Goal: Navigation & Orientation: Find specific page/section

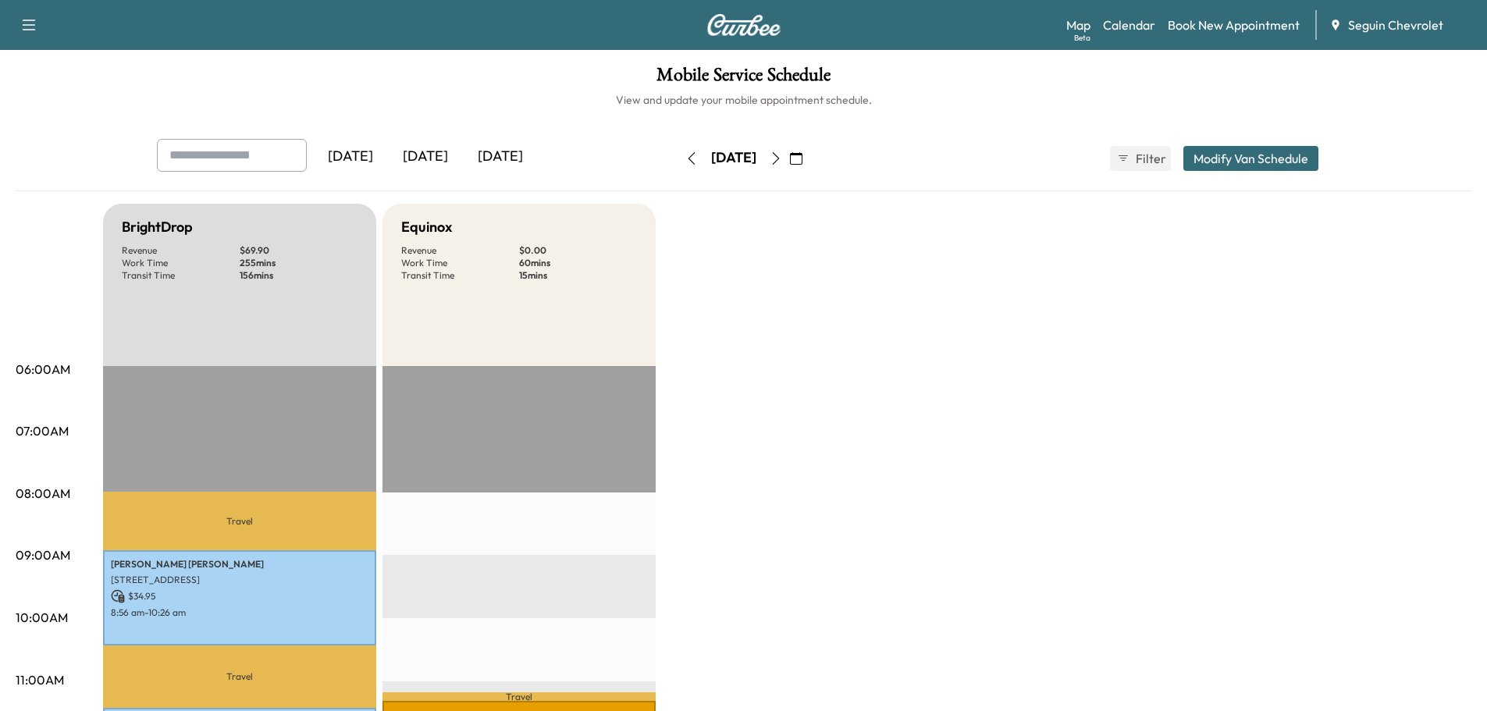
click at [429, 156] on div "[DATE]" at bounding box center [425, 157] width 75 height 36
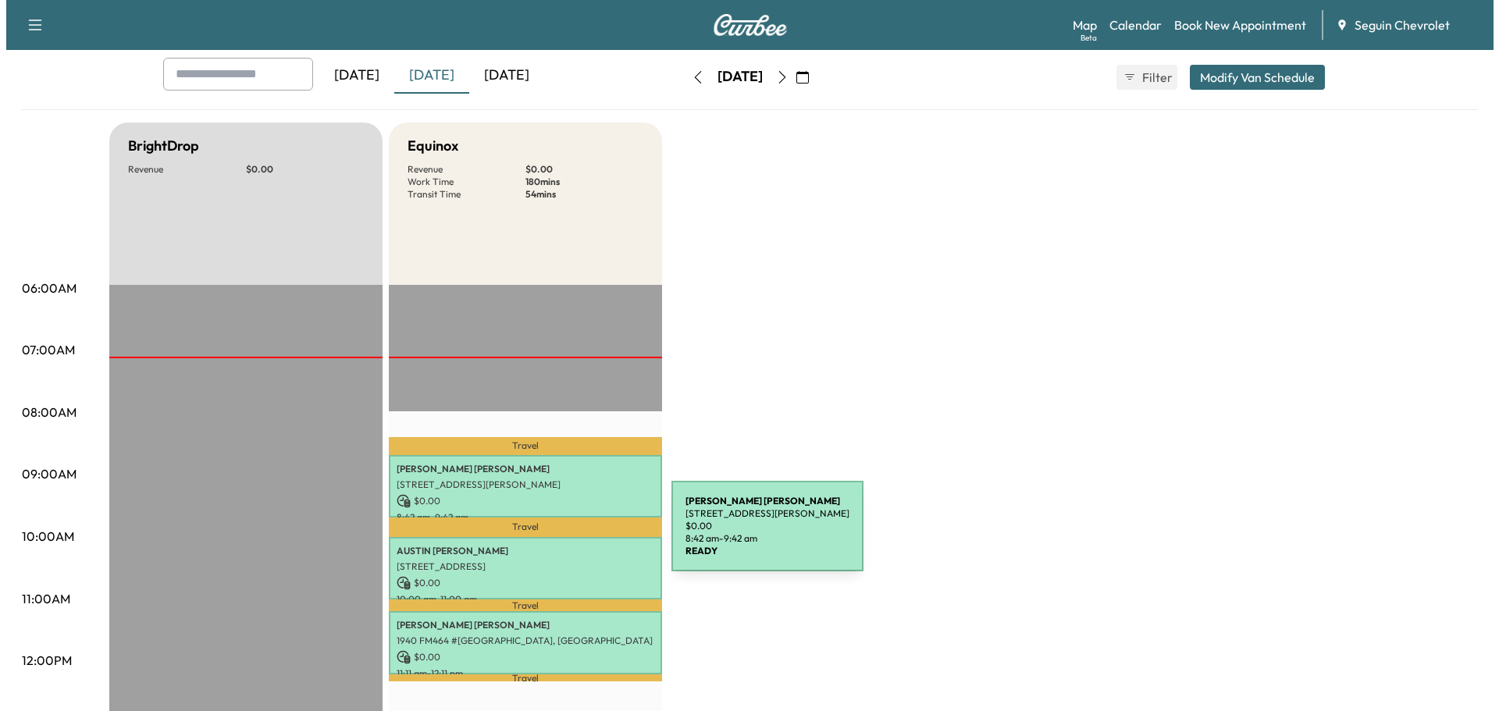
scroll to position [156, 0]
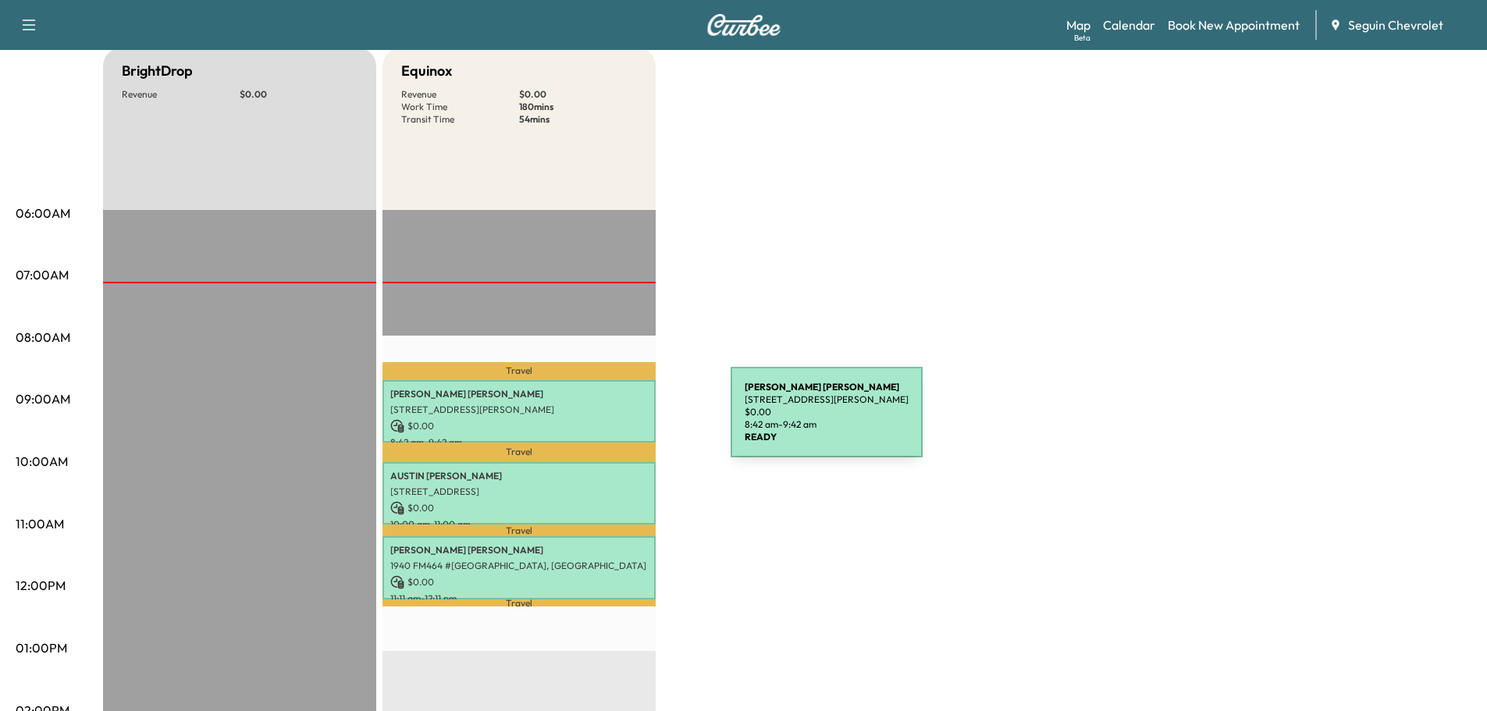
click at [614, 422] on p "$ 0.00" at bounding box center [519, 426] width 258 height 14
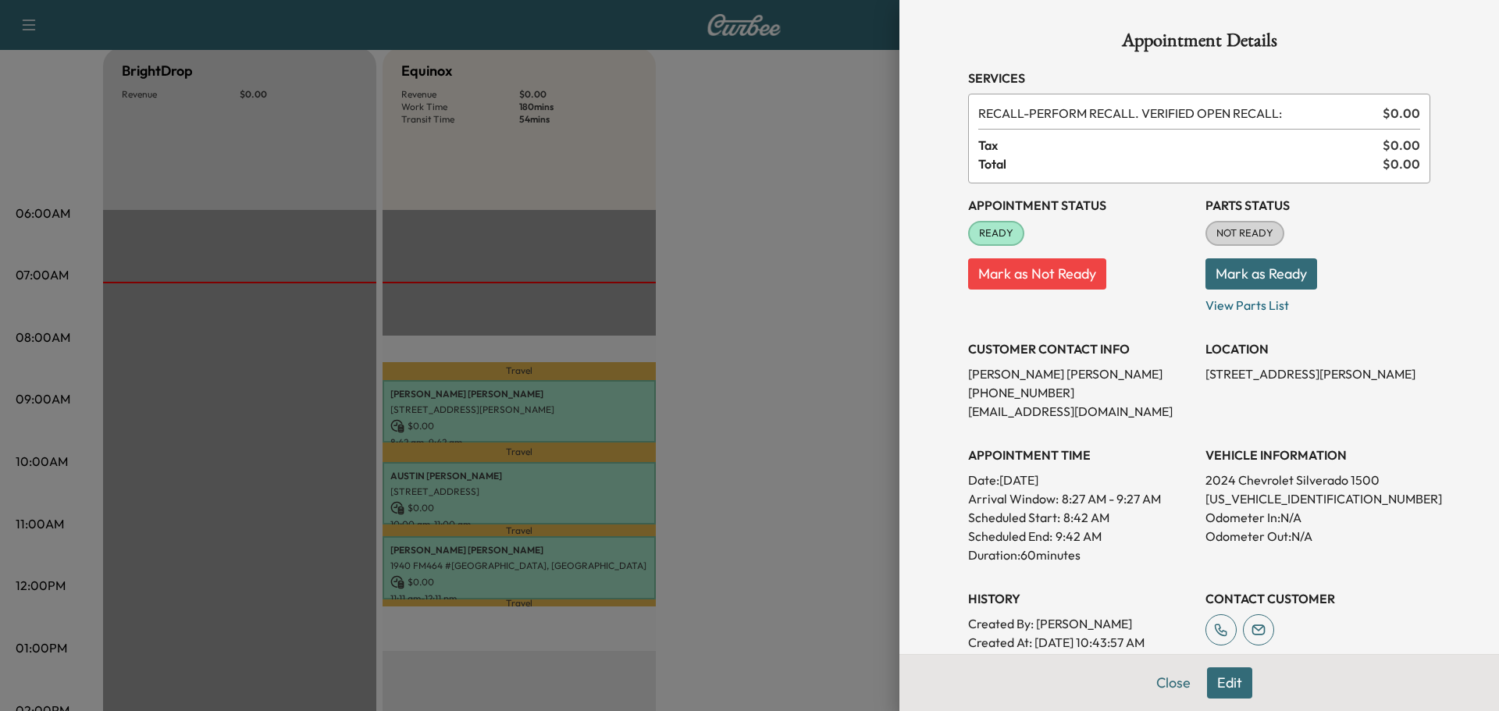
click at [612, 489] on div at bounding box center [749, 355] width 1499 height 711
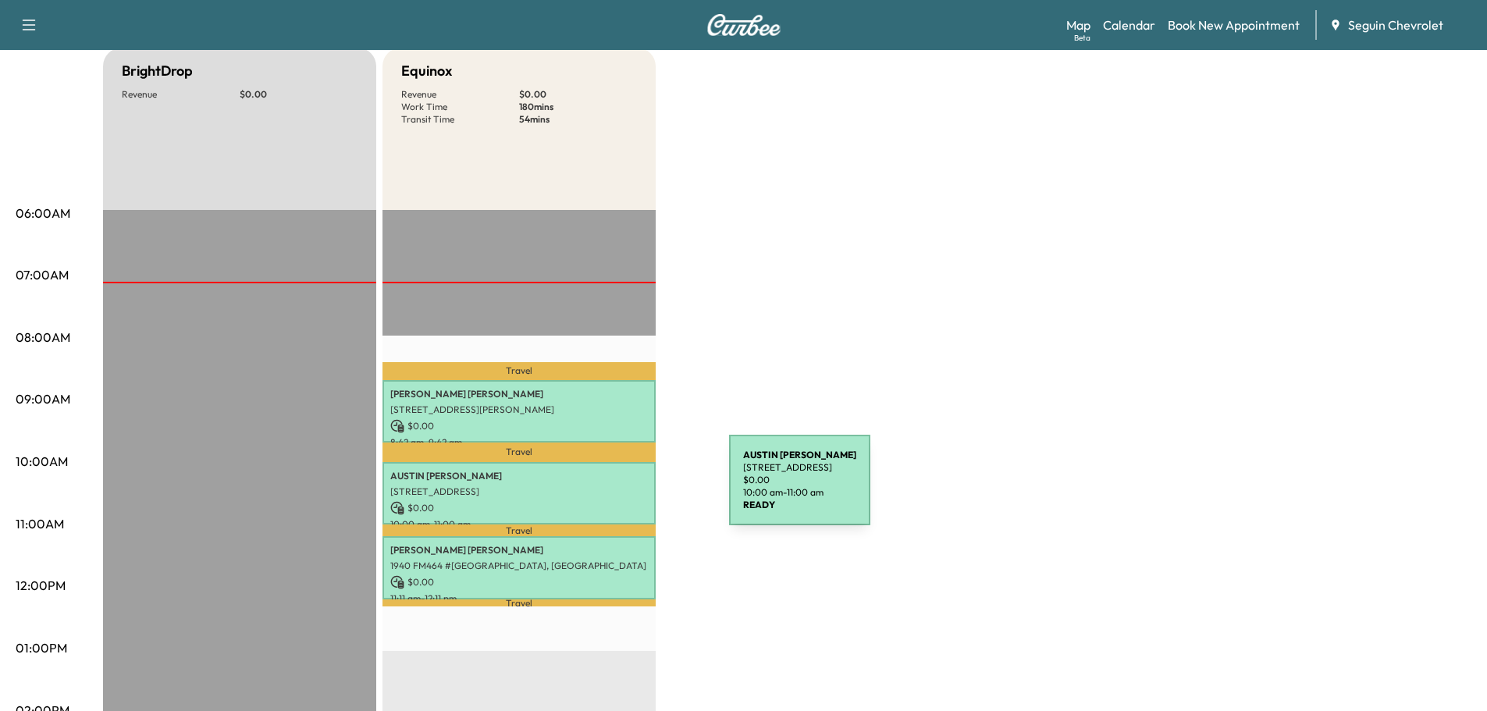
click at [612, 489] on p "[STREET_ADDRESS]" at bounding box center [519, 492] width 258 height 12
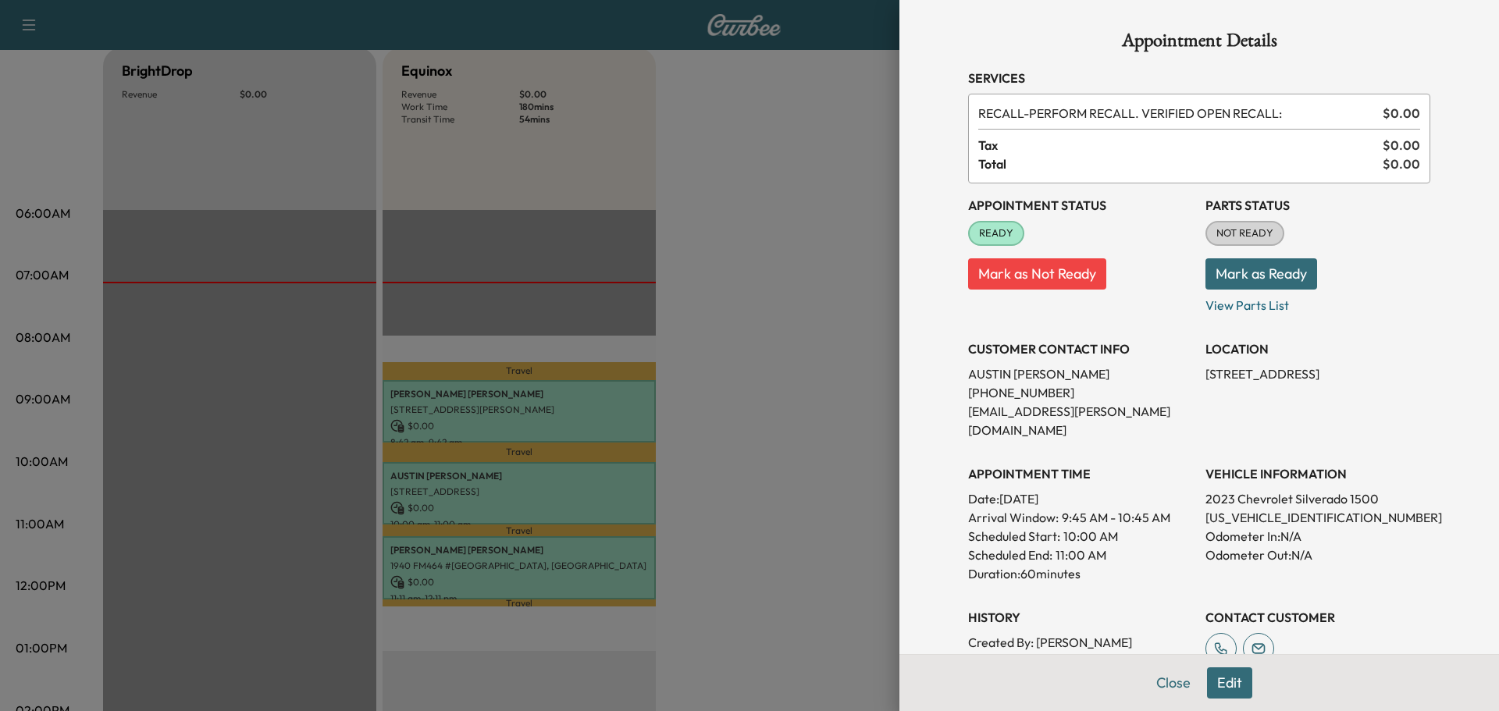
click at [602, 564] on div at bounding box center [749, 355] width 1499 height 711
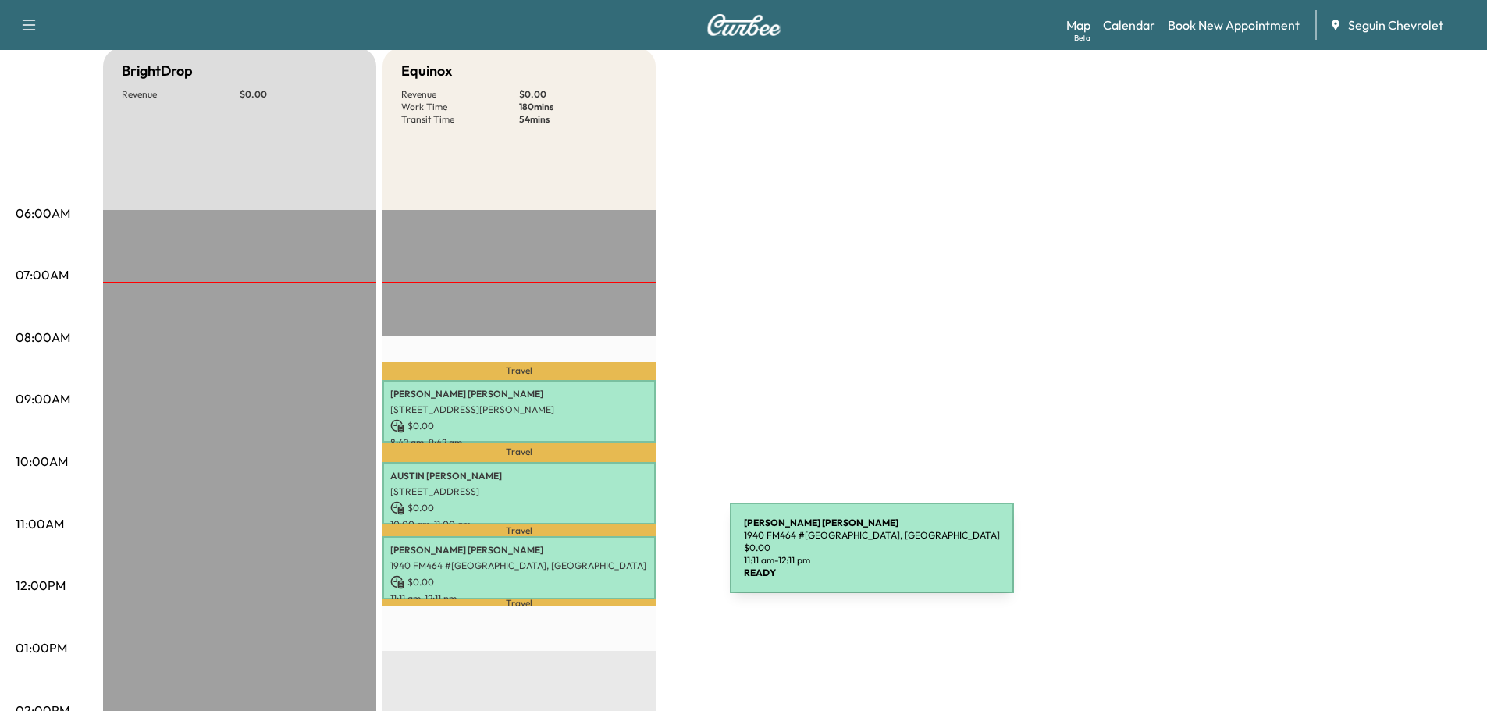
click at [613, 560] on p "1940 FM464 #[GEOGRAPHIC_DATA], [GEOGRAPHIC_DATA]" at bounding box center [519, 566] width 258 height 12
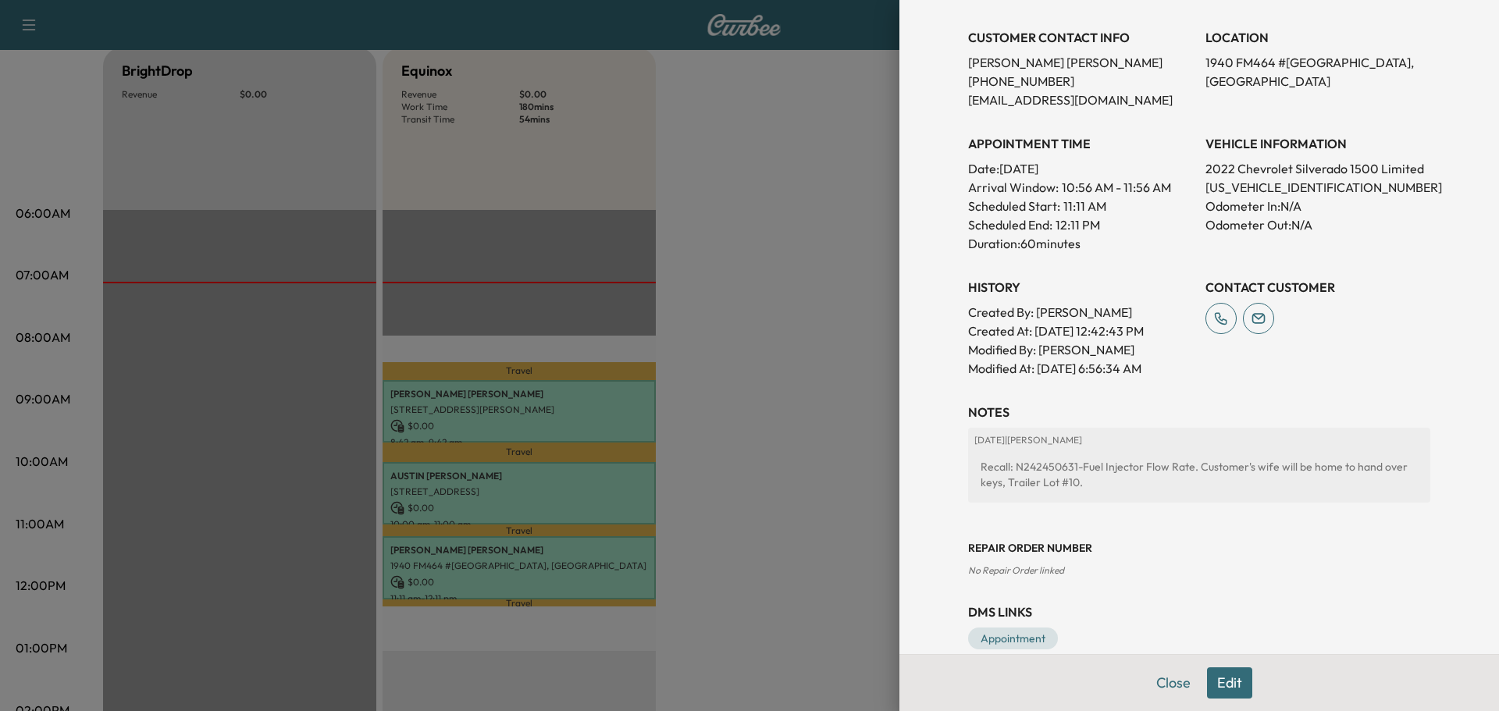
scroll to position [312, 0]
click at [623, 503] on div at bounding box center [749, 355] width 1499 height 711
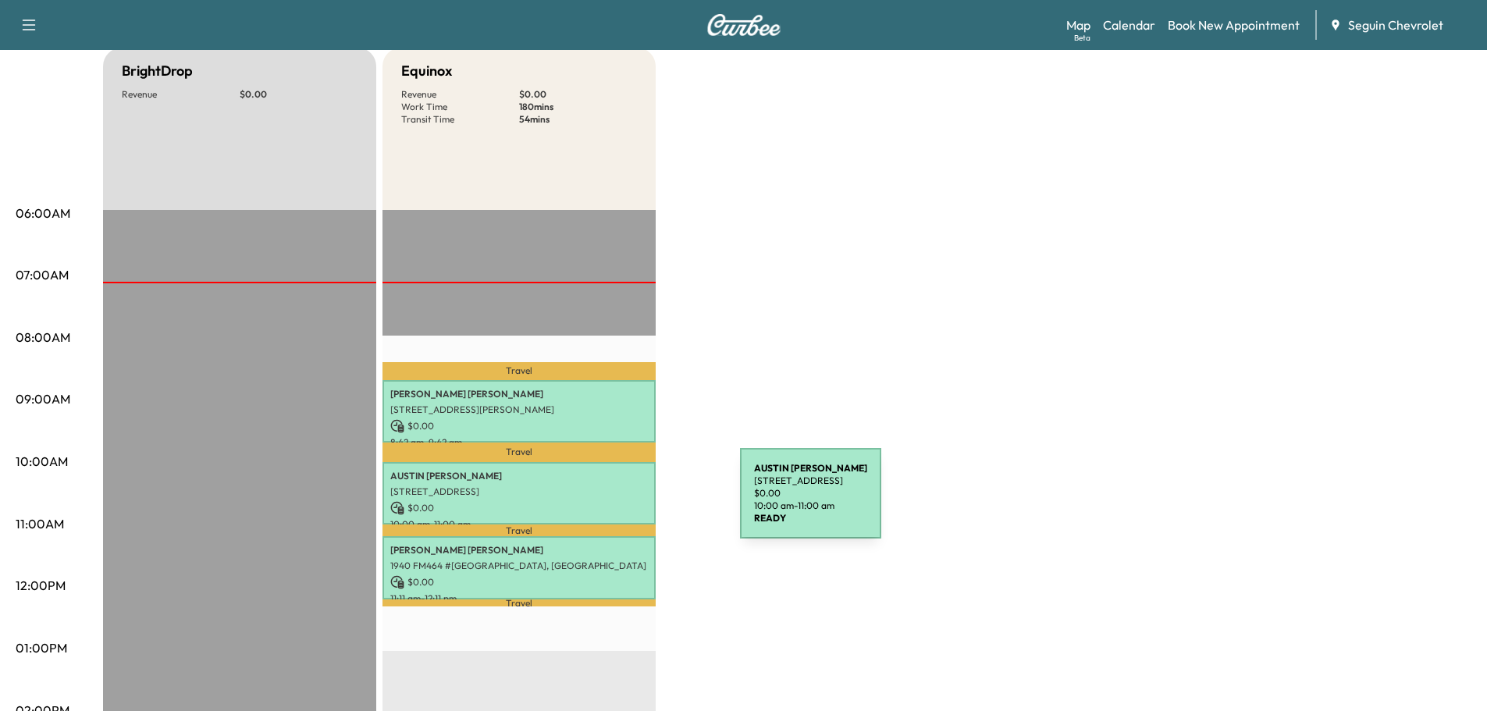
click at [623, 503] on p "$ 0.00" at bounding box center [519, 508] width 258 height 14
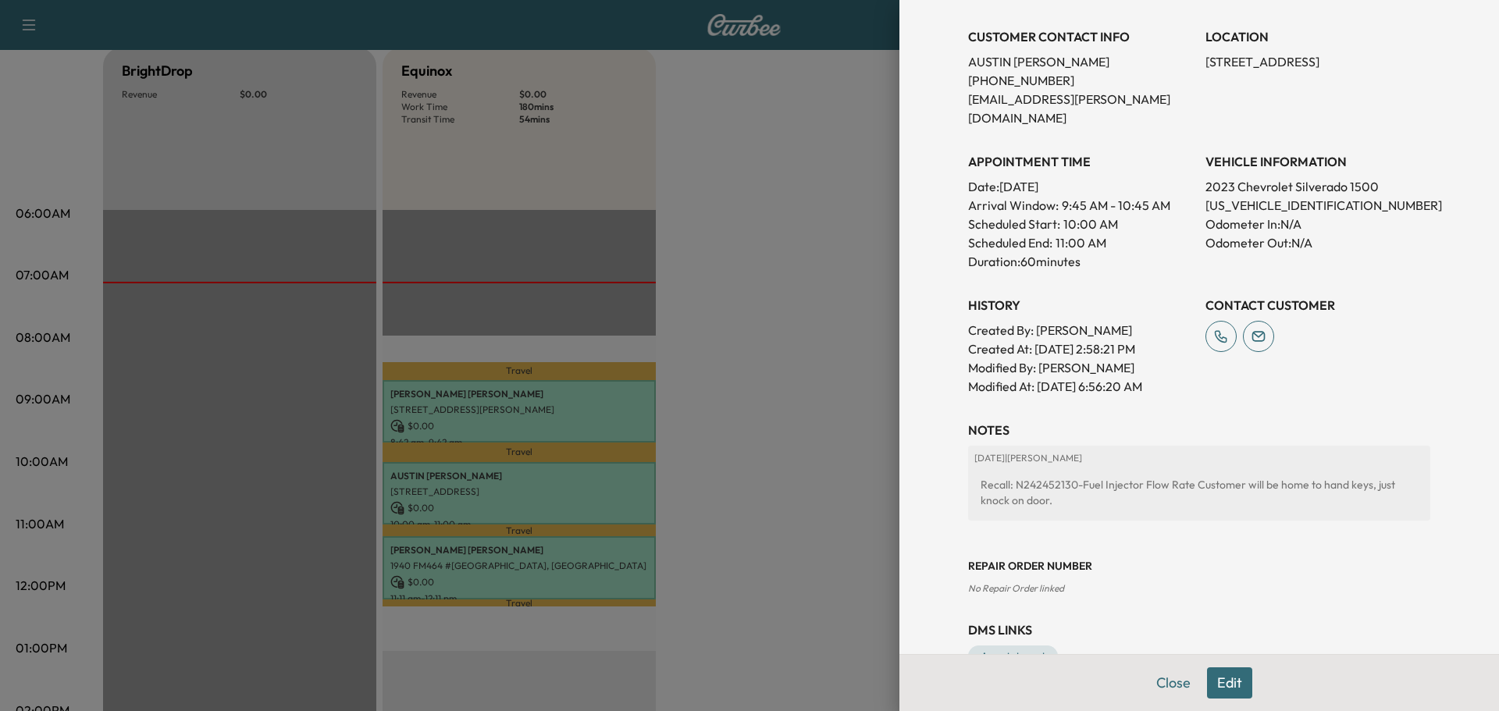
click at [614, 419] on div at bounding box center [749, 355] width 1499 height 711
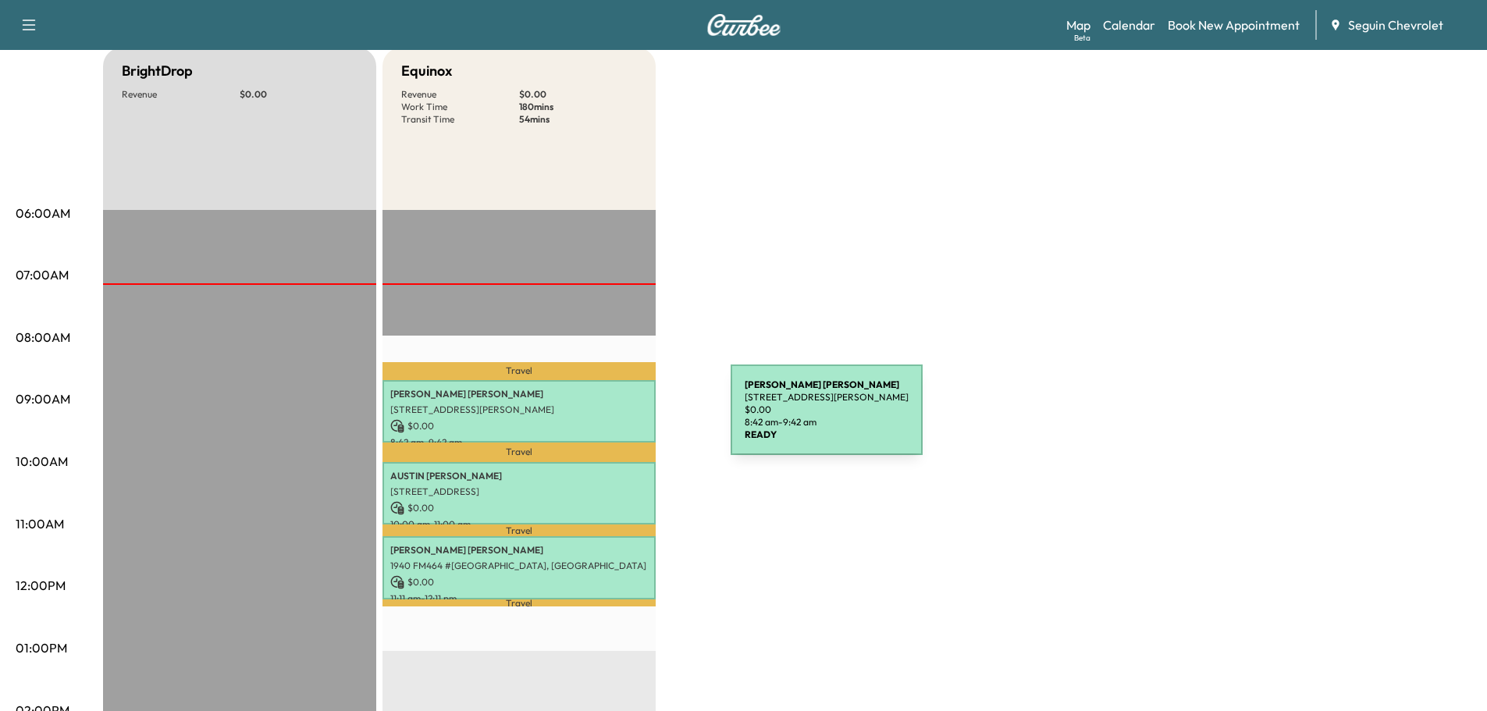
click at [614, 419] on p "$ 0.00" at bounding box center [519, 426] width 258 height 14
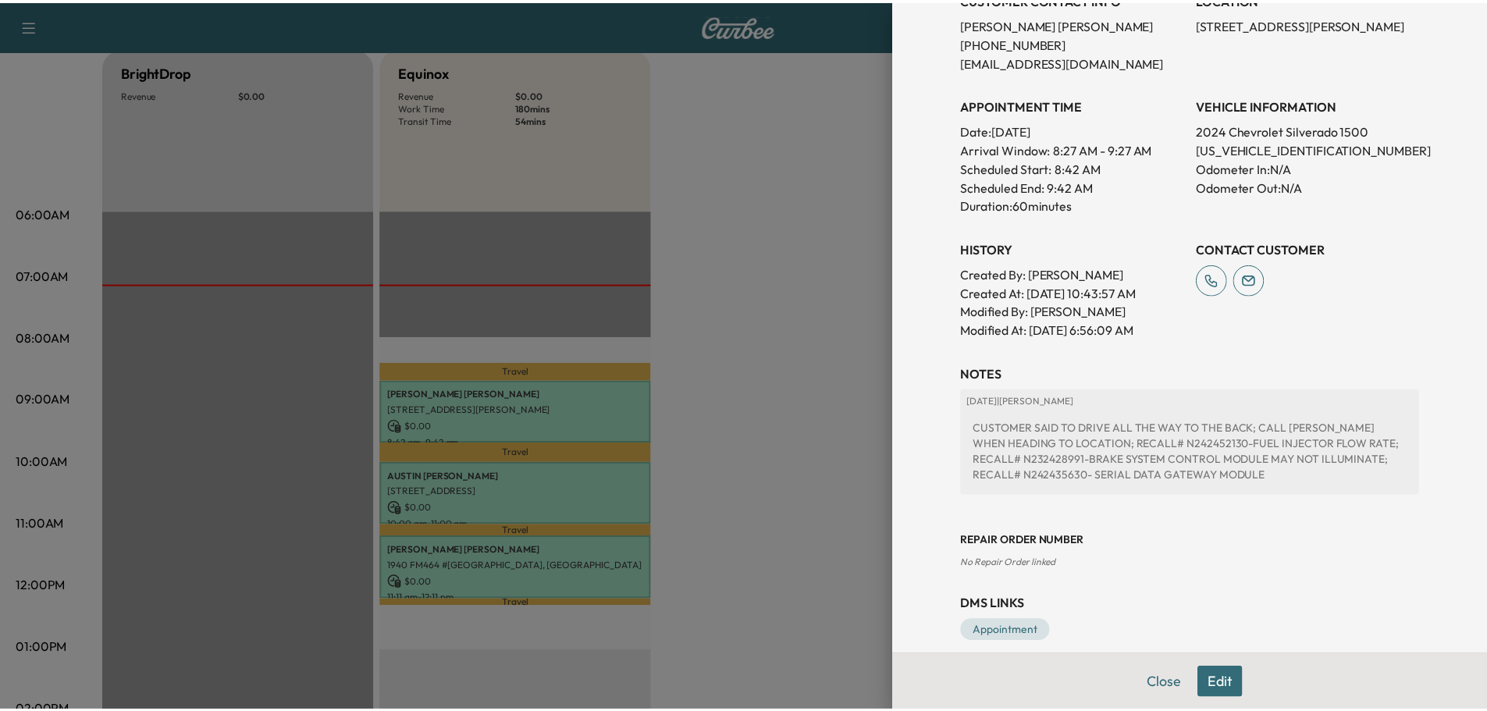
scroll to position [369, 0]
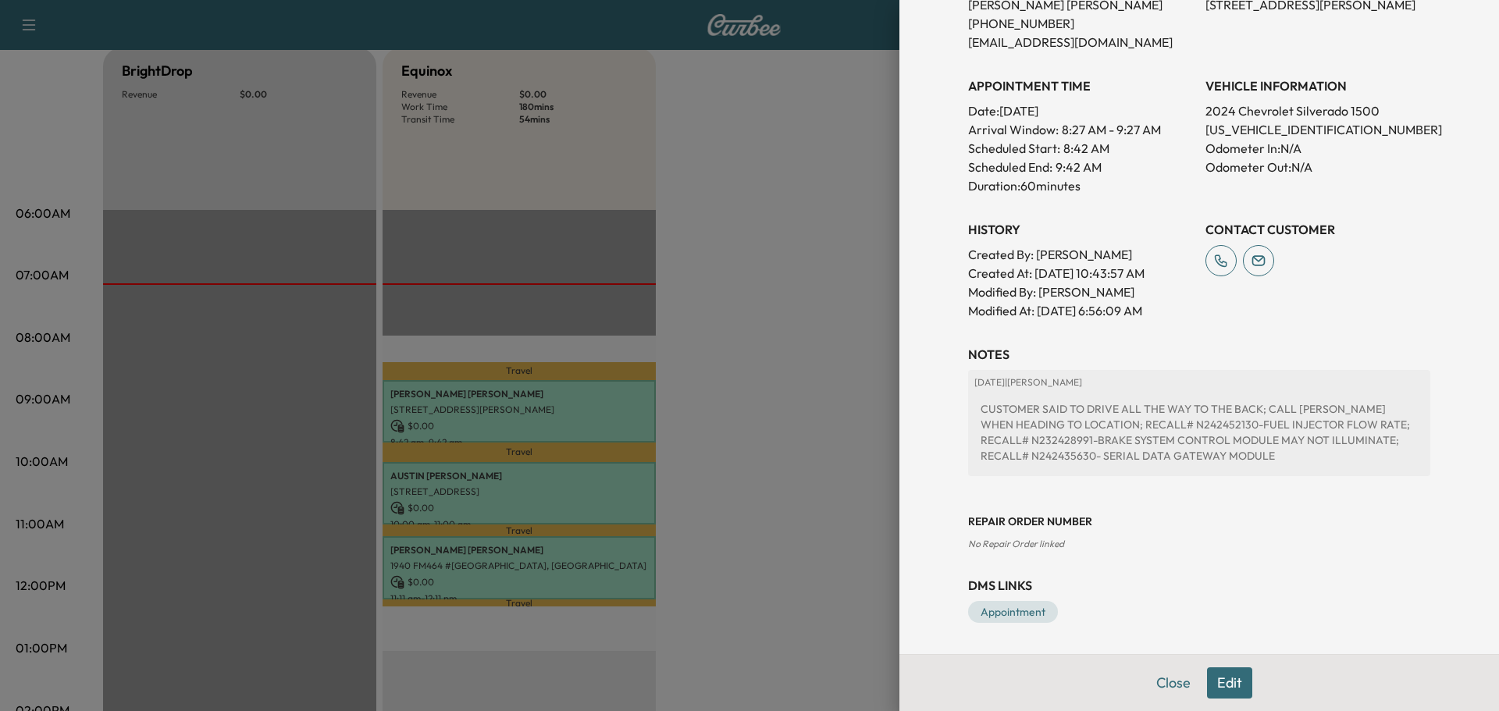
click at [755, 435] on div at bounding box center [749, 355] width 1499 height 711
